Goal: Task Accomplishment & Management: Manage account settings

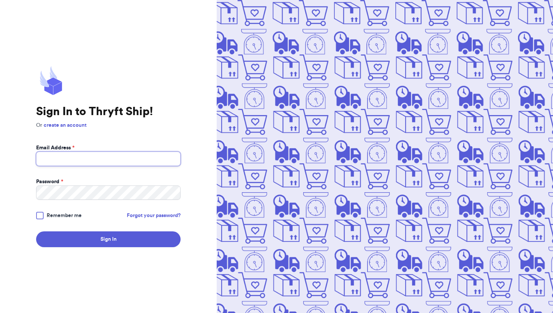
click at [132, 156] on input "Email Address *" at bounding box center [108, 159] width 144 height 14
type input "gatheredthreads1@gmail.com"
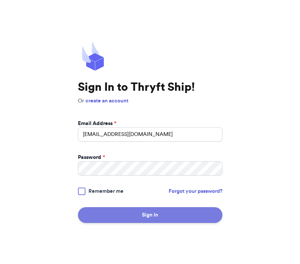
click at [118, 217] on button "Sign In" at bounding box center [150, 215] width 144 height 16
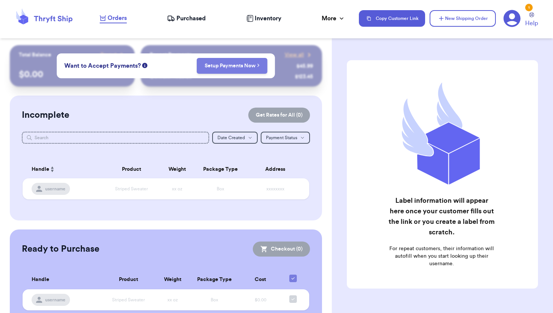
click at [243, 65] on link "Setup Payments Now" at bounding box center [232, 66] width 55 height 8
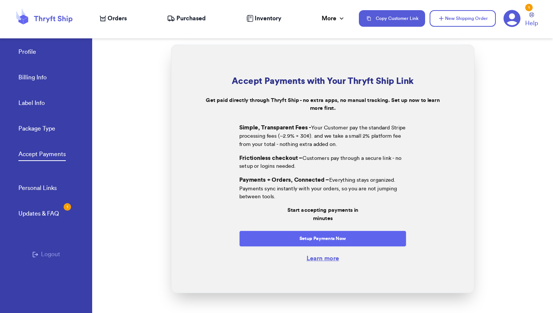
click at [321, 237] on button "Setup Payments Now" at bounding box center [322, 239] width 167 height 16
